Goal: Transaction & Acquisition: Obtain resource

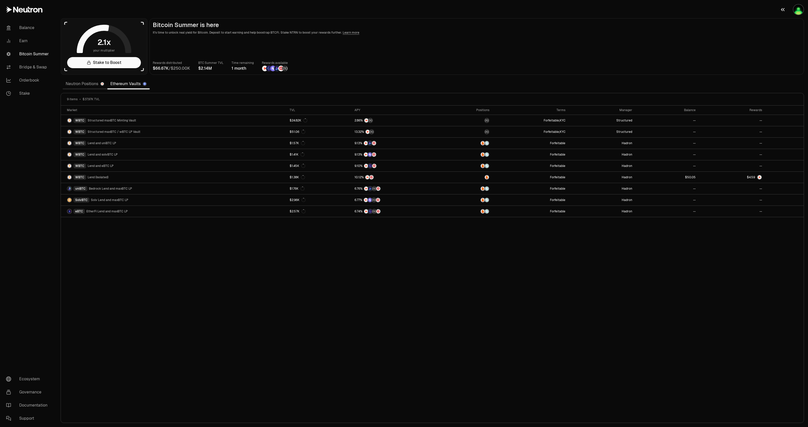
click at [799, 8] on img "button" at bounding box center [798, 10] width 10 height 10
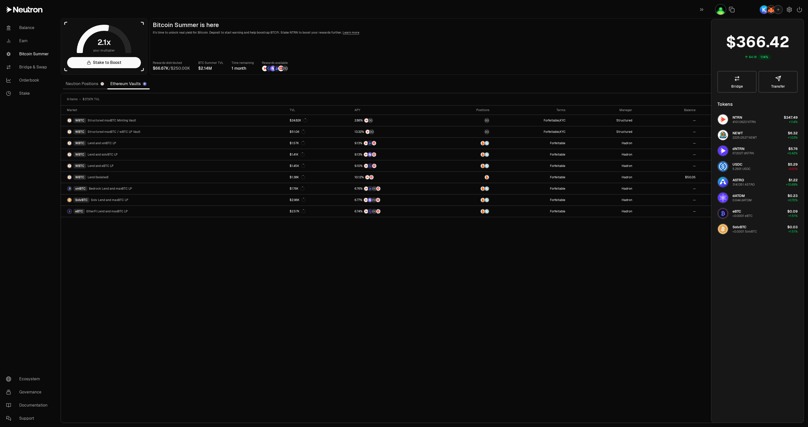
click at [646, 61] on div "Rewards distributed / BTC Summer TVL Time remaining 1 month Rewards available" at bounding box center [477, 65] width 648 height 11
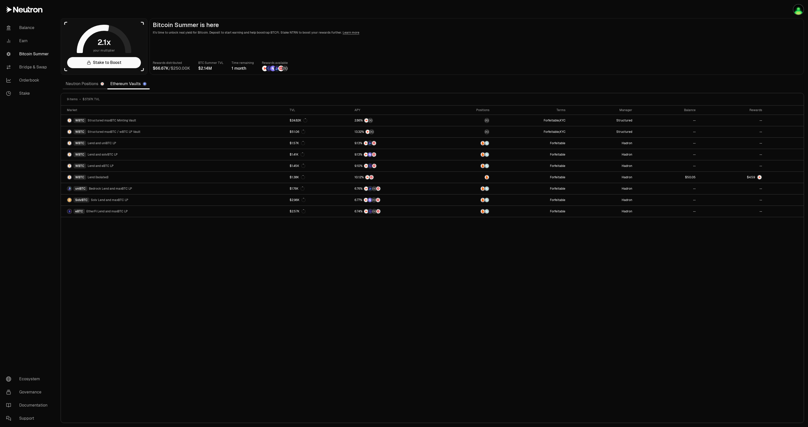
click at [82, 85] on link "Neutron Positions" at bounding box center [85, 84] width 45 height 10
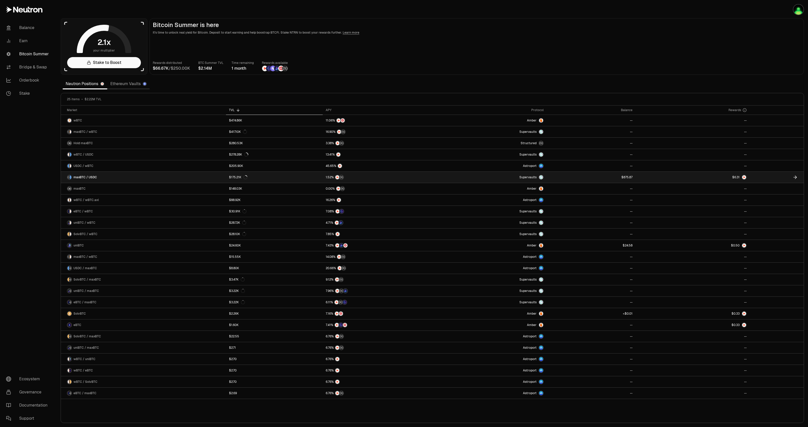
click at [133, 181] on link "maxBTC / USDC" at bounding box center [143, 177] width 165 height 11
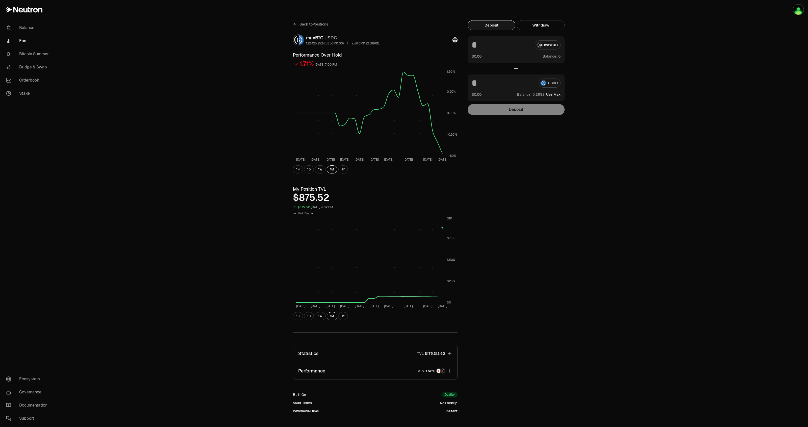
scroll to position [47, 0]
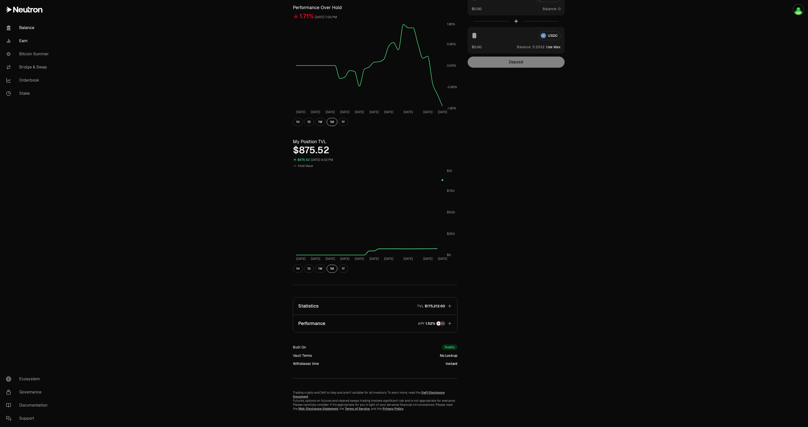
click at [17, 22] on link "Balance" at bounding box center [28, 27] width 53 height 13
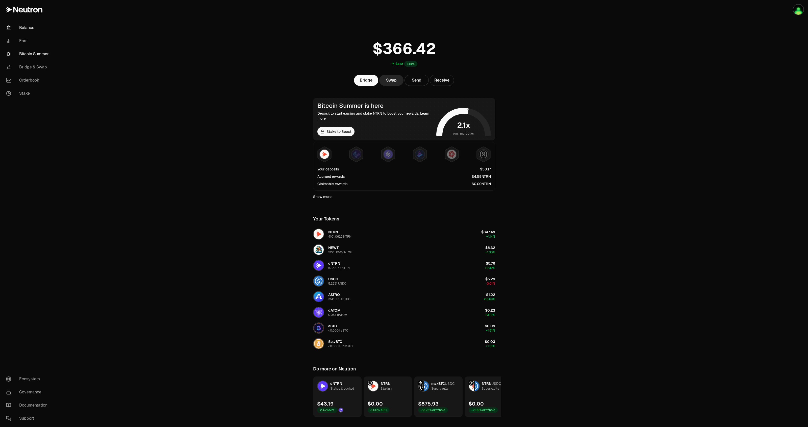
click at [33, 53] on link "Bitcoin Summer" at bounding box center [28, 53] width 53 height 13
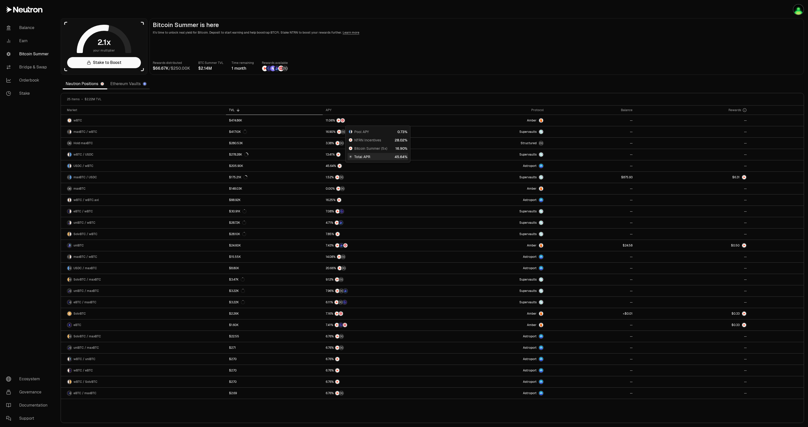
click at [124, 84] on link "Ethereum Vaults" at bounding box center [128, 84] width 42 height 10
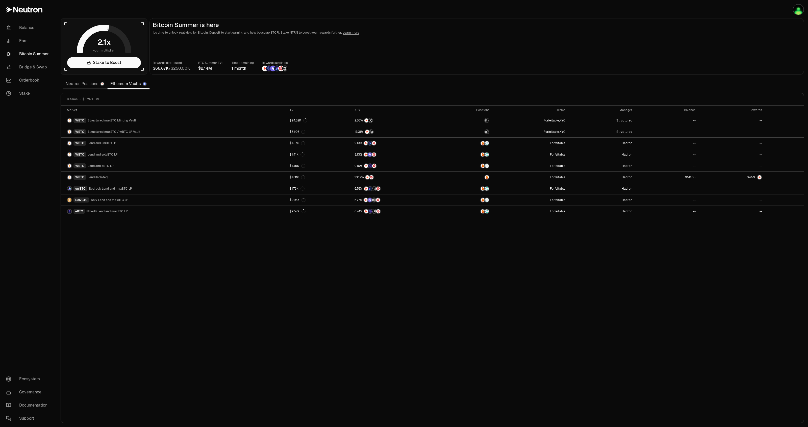
click at [88, 86] on link "Neutron Positions" at bounding box center [85, 84] width 45 height 10
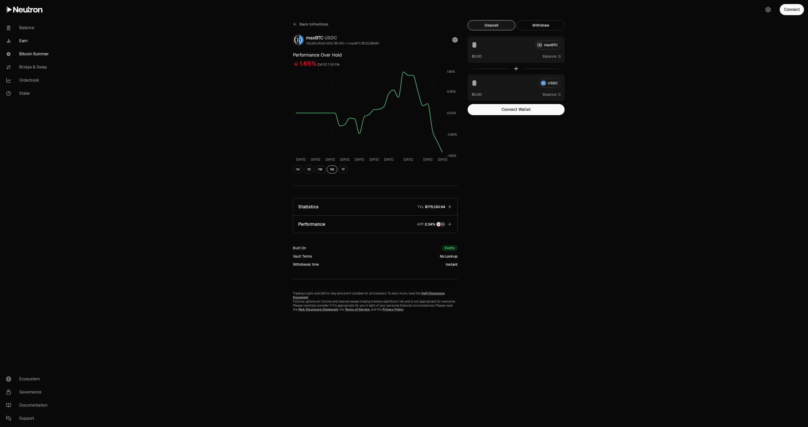
click at [29, 57] on link "Bitcoin Summer" at bounding box center [28, 53] width 53 height 13
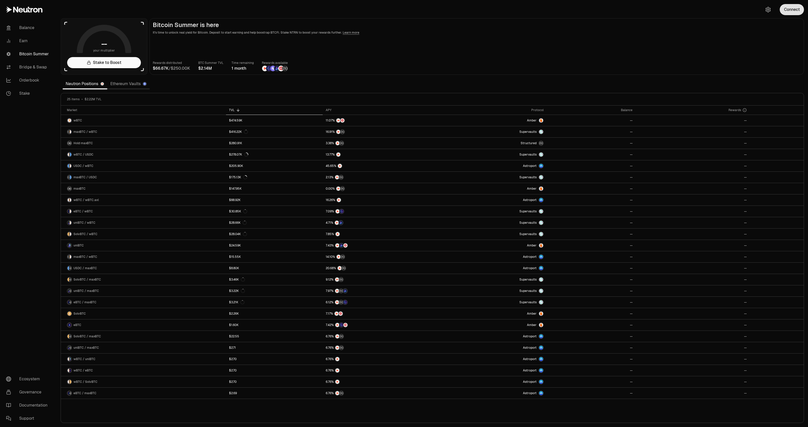
click at [793, 9] on button "Connect" at bounding box center [792, 9] width 24 height 11
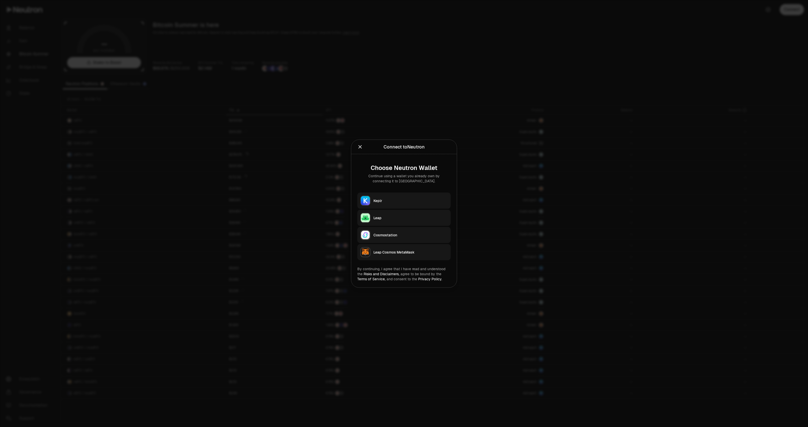
click at [388, 196] on button "Keplr" at bounding box center [403, 200] width 93 height 16
